Goal: Find specific page/section: Find specific page/section

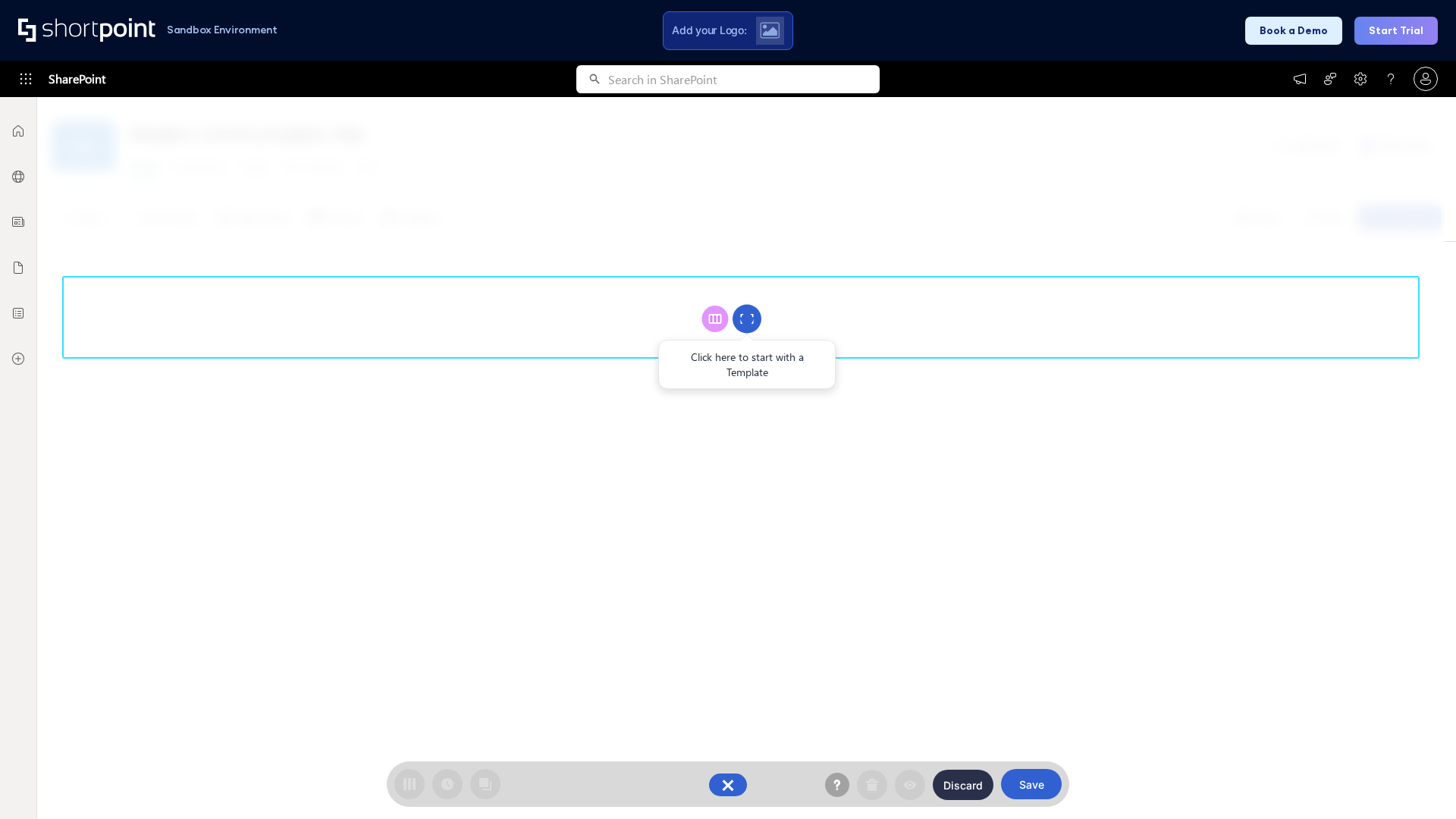
click at [747, 319] on circle at bounding box center [746, 319] width 29 height 29
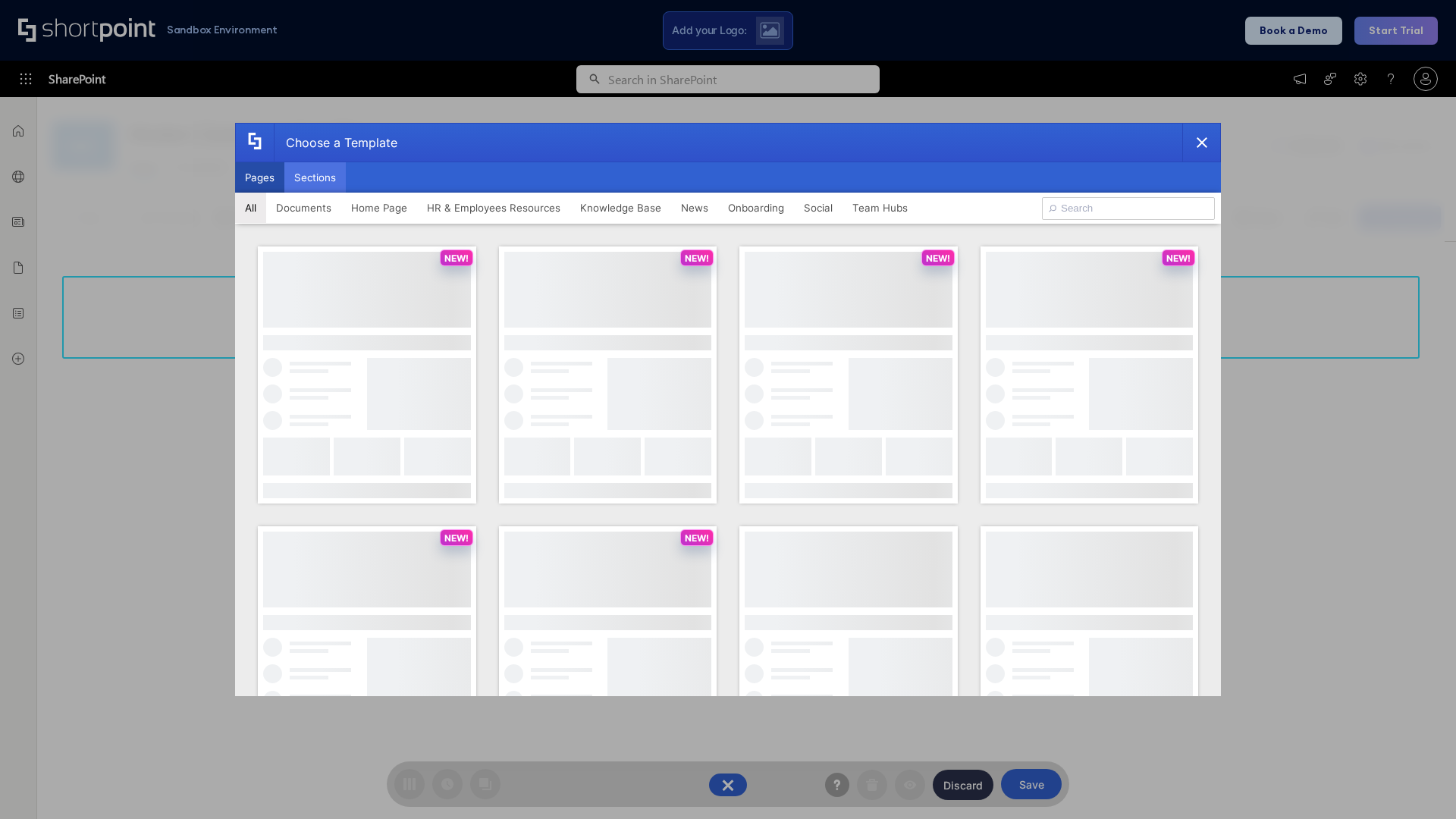
click at [315, 177] on button "Sections" at bounding box center [315, 177] width 62 height 30
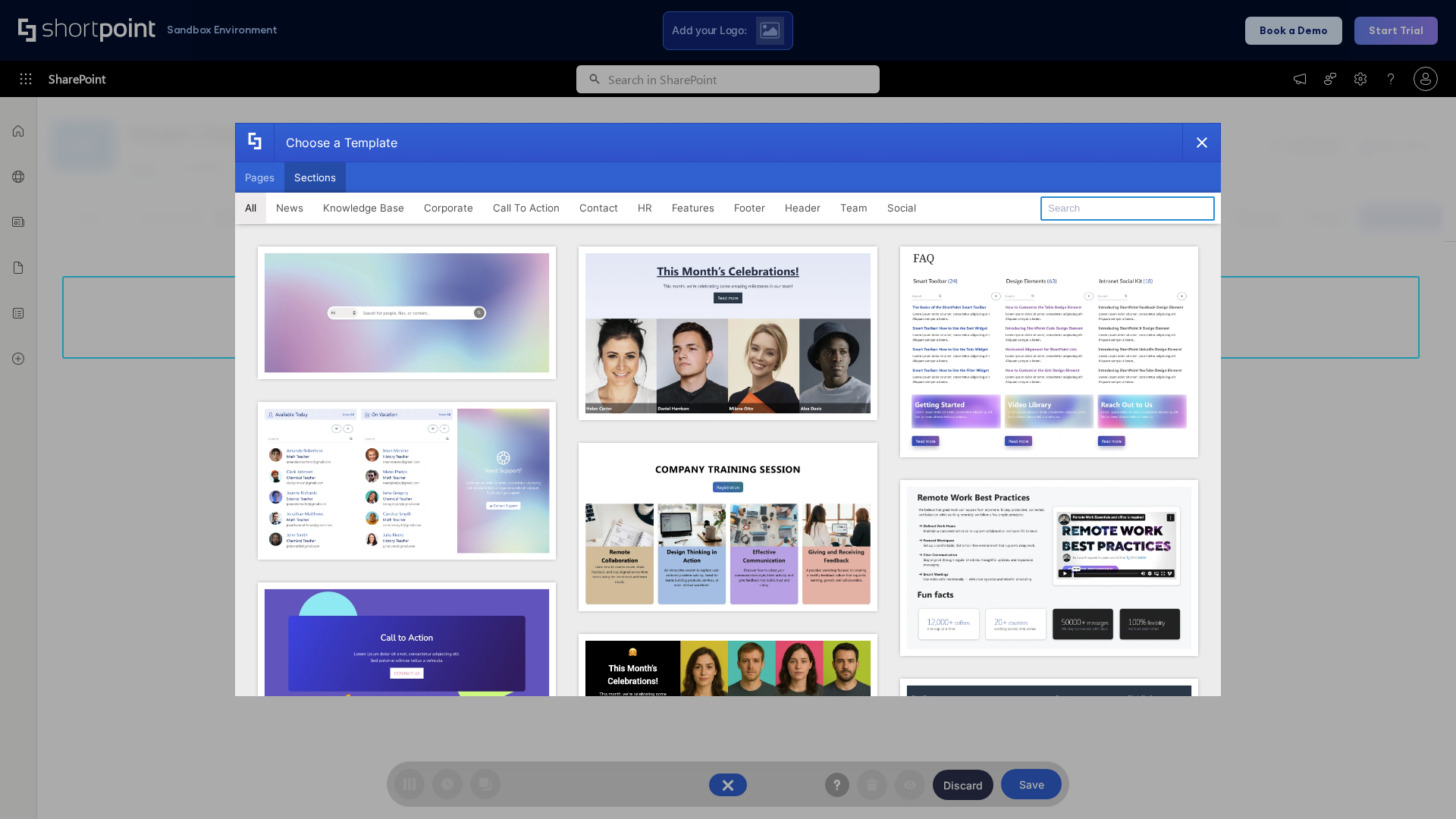
type input "Footer 6"
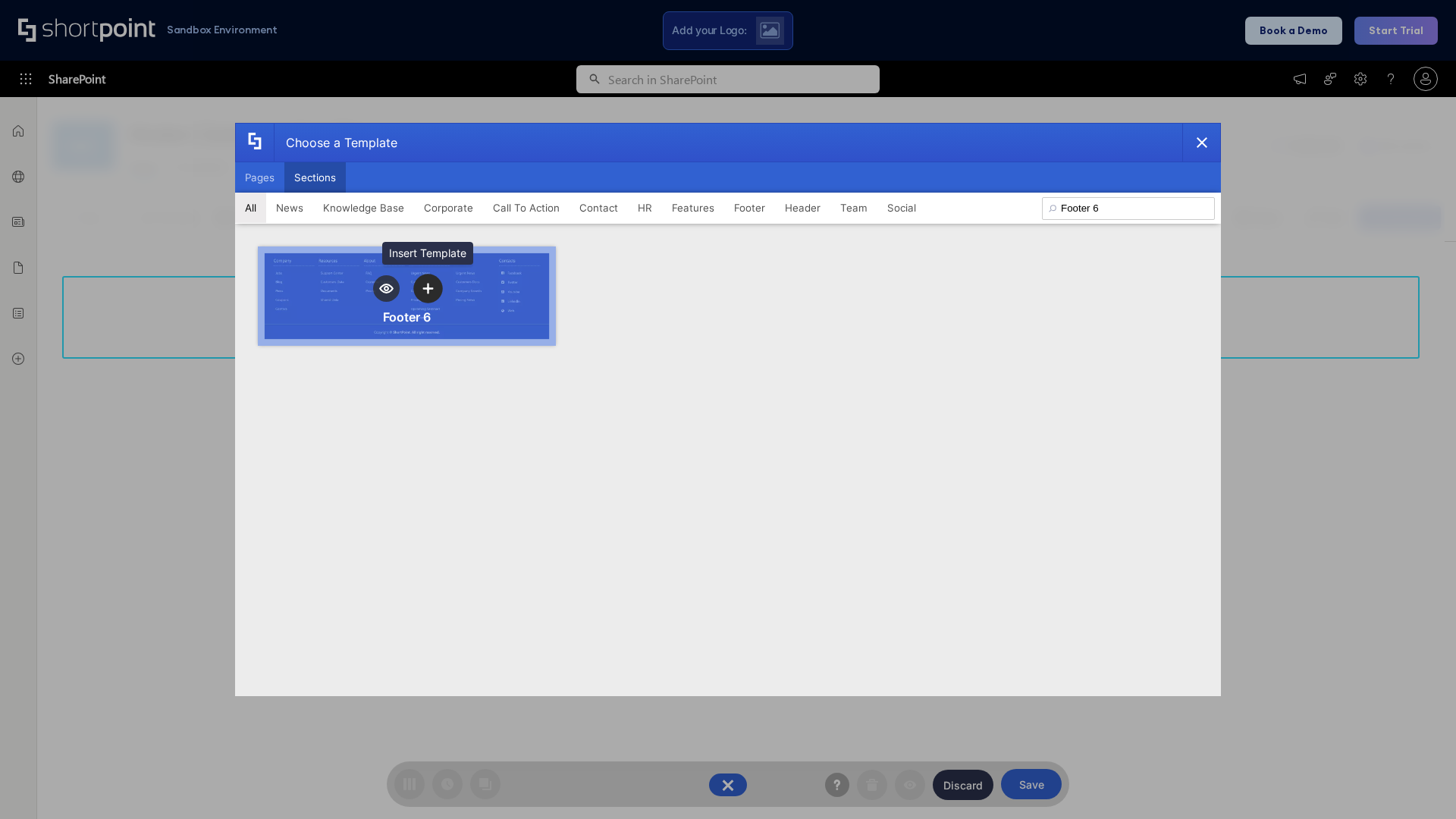
click at [428, 288] on icon "template selector" at bounding box center [428, 288] width 11 height 11
